Goal: Check status: Check status

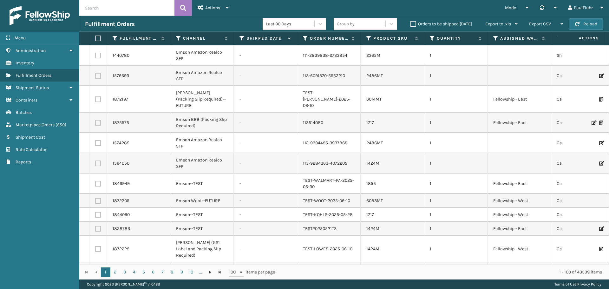
click at [106, 4] on input "text" at bounding box center [126, 8] width 95 height 16
paste input "6321341169827"
type input "6321341169827"
click at [182, 5] on icon at bounding box center [183, 8] width 6 height 10
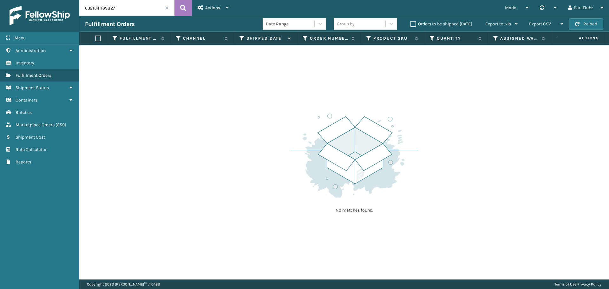
click at [166, 7] on span at bounding box center [167, 8] width 4 height 4
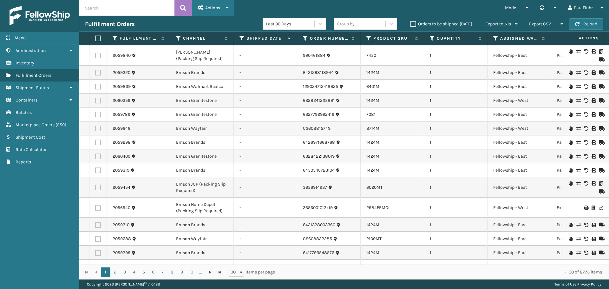
click at [221, 5] on div "Actions" at bounding box center [213, 8] width 31 height 16
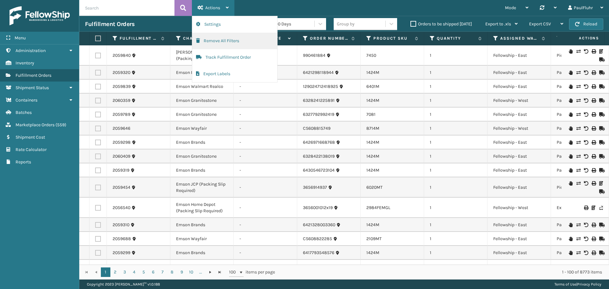
click at [229, 38] on button "Remove All Filters" at bounding box center [234, 41] width 85 height 16
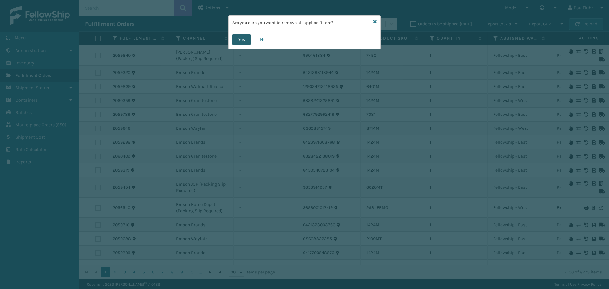
click at [242, 38] on button "Yes" at bounding box center [241, 39] width 18 height 11
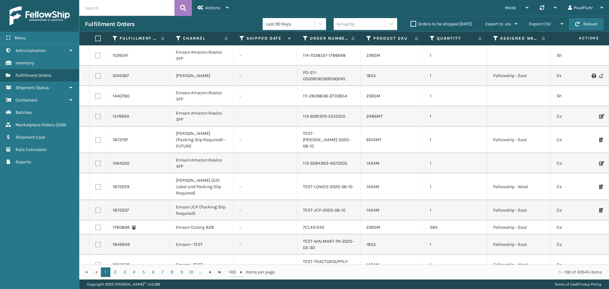
click at [109, 8] on input "text" at bounding box center [126, 8] width 95 height 16
paste input "6321341169827"
click at [180, 6] on icon at bounding box center [183, 8] width 6 height 10
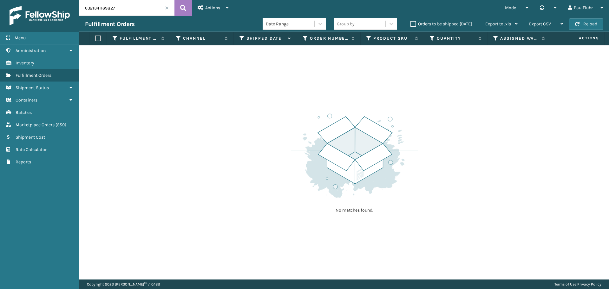
click at [78, 0] on div "Menu Administration Inventory Fulfillment Orders Shipment Status Containers Bat…" at bounding box center [304, 0] width 609 height 0
paste input "484988579"
click at [183, 6] on icon at bounding box center [183, 8] width 6 height 10
drag, startPoint x: 96, startPoint y: 8, endPoint x: 65, endPoint y: 6, distance: 30.8
click at [65, 0] on div "Menu Administration Inventory Fulfillment Orders Shipment Status Containers Bat…" at bounding box center [304, 0] width 609 height 0
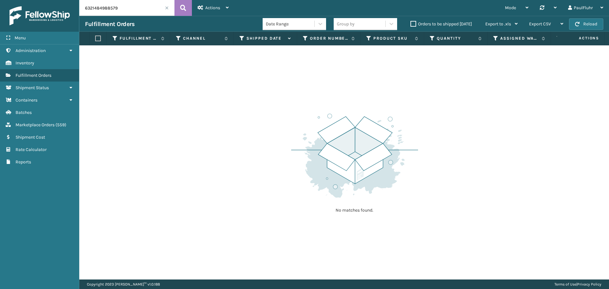
paste input "236713"
type input "6321482367139"
click at [182, 6] on icon at bounding box center [183, 8] width 6 height 10
click at [166, 6] on div "6321482367139" at bounding box center [126, 8] width 95 height 16
click at [167, 9] on span at bounding box center [167, 8] width 4 height 4
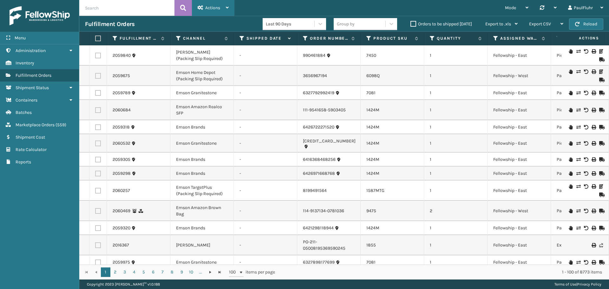
click at [210, 6] on span "Actions" at bounding box center [212, 7] width 15 height 5
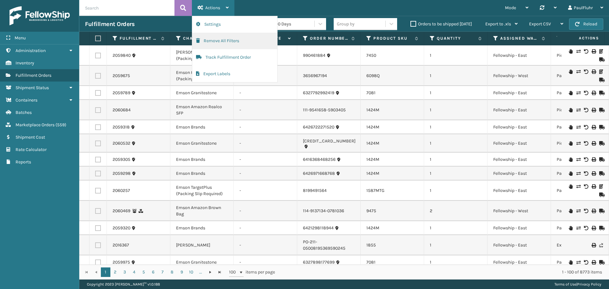
click at [223, 38] on button "Remove All Filters" at bounding box center [234, 41] width 85 height 16
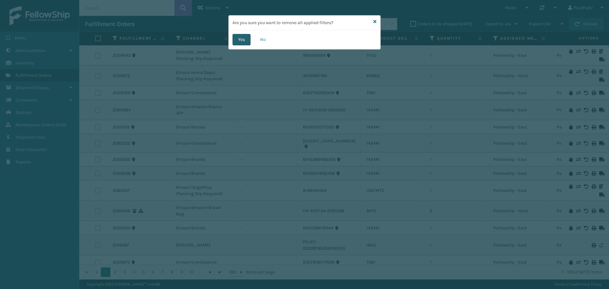
click at [239, 37] on button "Yes" at bounding box center [241, 39] width 18 height 11
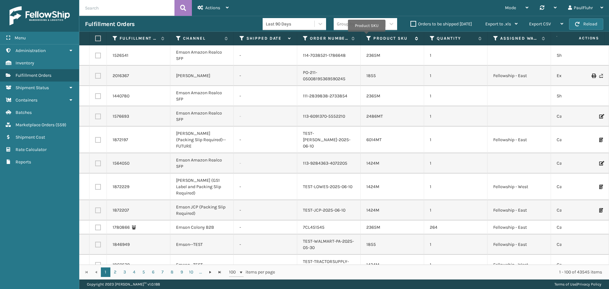
click at [367, 36] on icon at bounding box center [368, 39] width 5 height 6
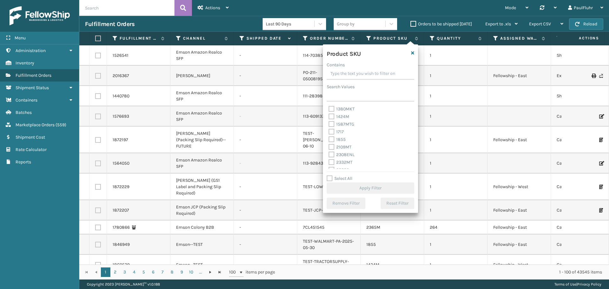
click at [342, 73] on input "Contains" at bounding box center [371, 73] width 88 height 11
click at [332, 117] on label "7291" at bounding box center [337, 117] width 16 height 5
click at [329, 117] on input "7291" at bounding box center [329, 116] width 0 height 4
checkbox input "true"
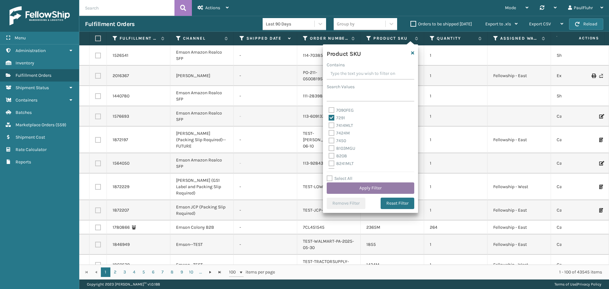
click at [365, 187] on button "Apply Filter" at bounding box center [371, 187] width 88 height 11
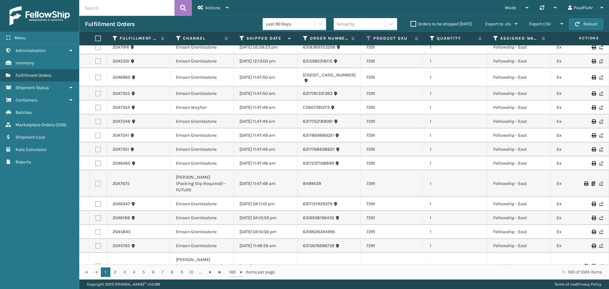
scroll to position [0, 0]
